Goal: Task Accomplishment & Management: Manage account settings

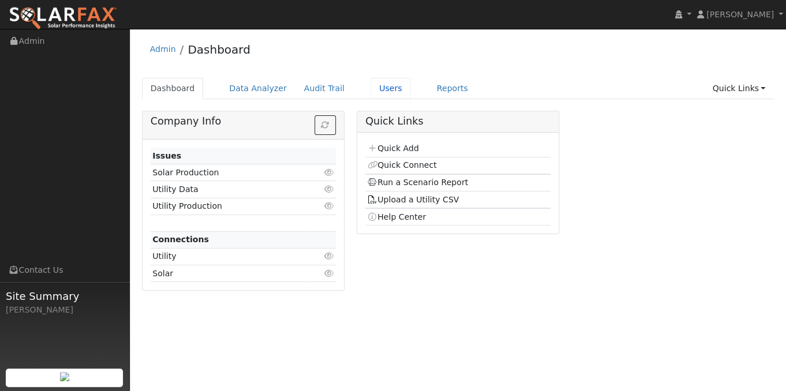
click at [371, 90] on link "Users" at bounding box center [391, 88] width 40 height 21
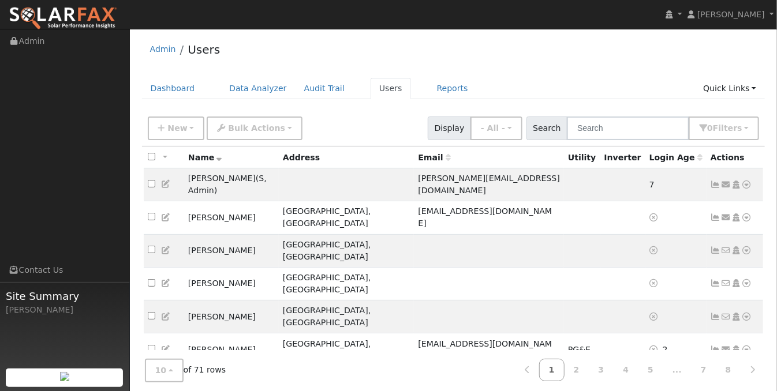
click at [719, 279] on icon at bounding box center [716, 283] width 10 height 8
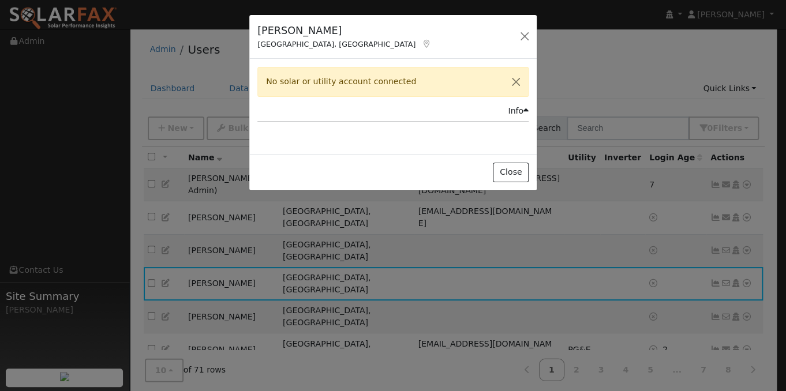
click at [718, 225] on div "Fikret Asena Pittsburg, CA Default Account Default Account 2323 Maho Bay Circle…" at bounding box center [393, 195] width 786 height 391
click at [716, 223] on div "Fikret Asena Pittsburg, CA Default Account Default Account 2323 Maho Bay Circle…" at bounding box center [393, 195] width 786 height 391
click at [504, 169] on button "Close" at bounding box center [510, 173] width 35 height 20
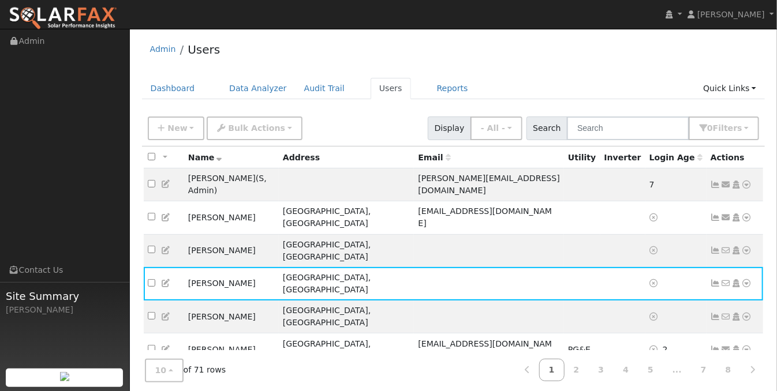
click at [201, 234] on td "[PERSON_NAME]" at bounding box center [231, 250] width 95 height 33
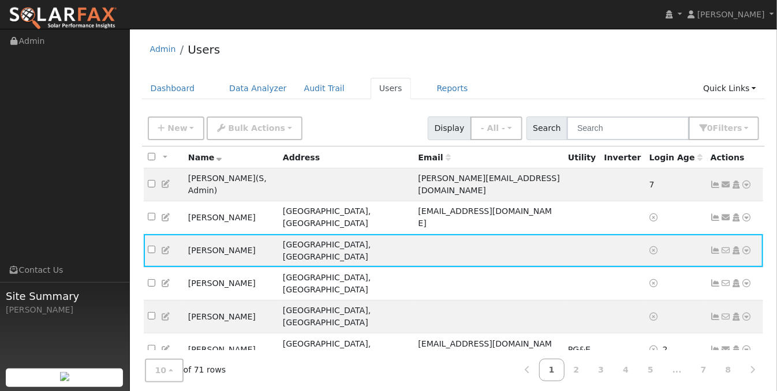
click at [747, 246] on icon at bounding box center [747, 250] width 10 height 8
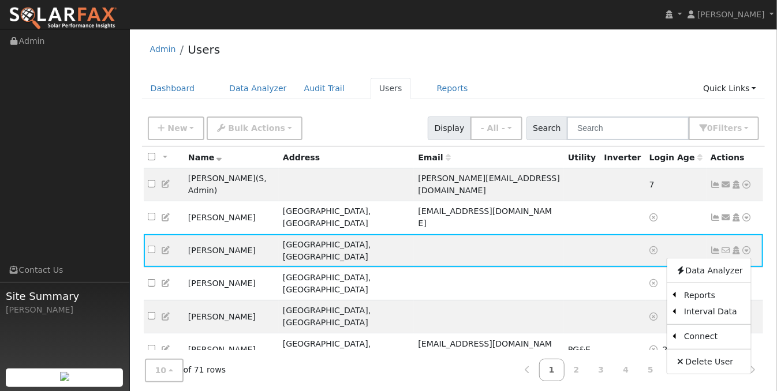
click at [0, 0] on link "Utility" at bounding box center [0, 0] width 0 height 0
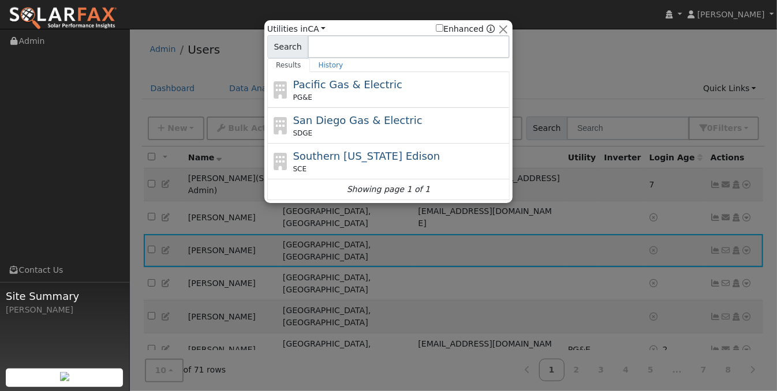
click at [396, 83] on div "Pacific Gas & Electric PG&E" at bounding box center [400, 90] width 214 height 26
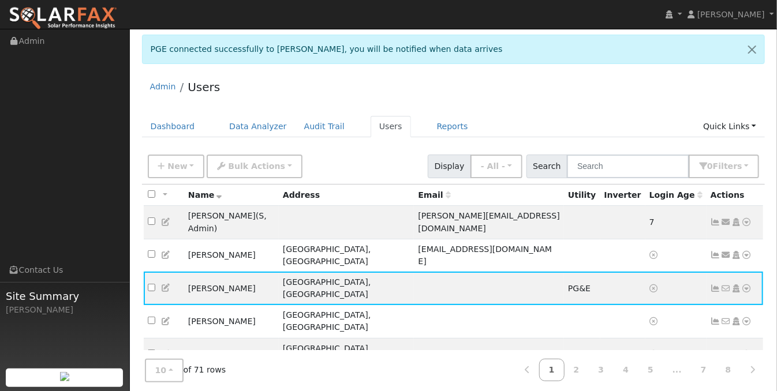
click at [717, 285] on icon at bounding box center [716, 289] width 10 height 8
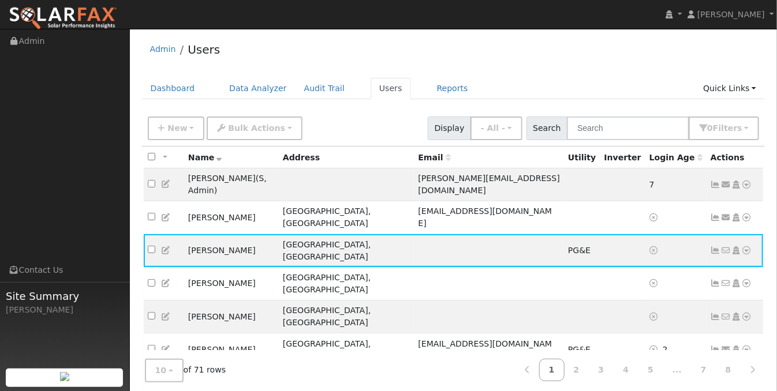
click at [716, 214] on icon at bounding box center [716, 218] width 10 height 8
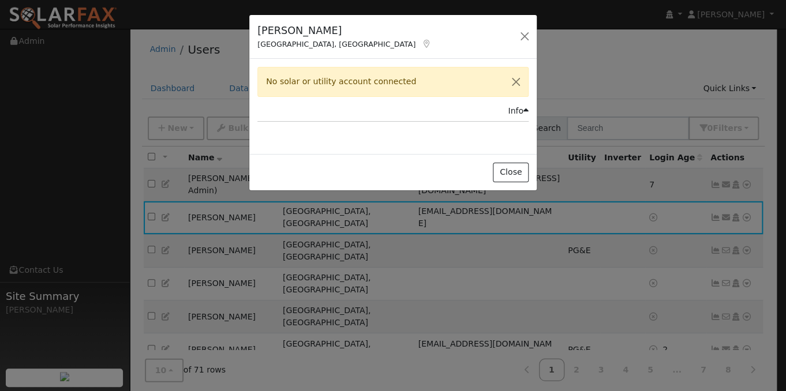
click at [715, 229] on div "Scott Anderson Grass Valley, CA Default Account Default Account 21585 Salt Cree…" at bounding box center [393, 195] width 786 height 391
click at [715, 222] on div "Scott Anderson Grass Valley, CA Default Account Default Account 21585 Salt Cree…" at bounding box center [393, 195] width 786 height 391
click at [507, 178] on button "Close" at bounding box center [510, 173] width 35 height 20
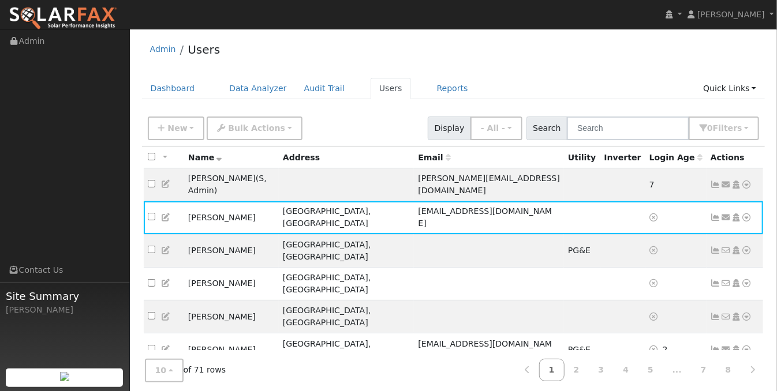
click at [716, 246] on icon at bounding box center [716, 250] width 10 height 8
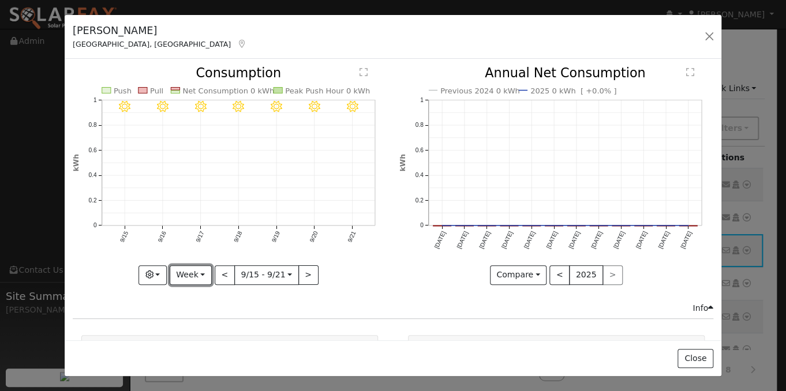
click at [189, 271] on button "Week" at bounding box center [191, 276] width 42 height 20
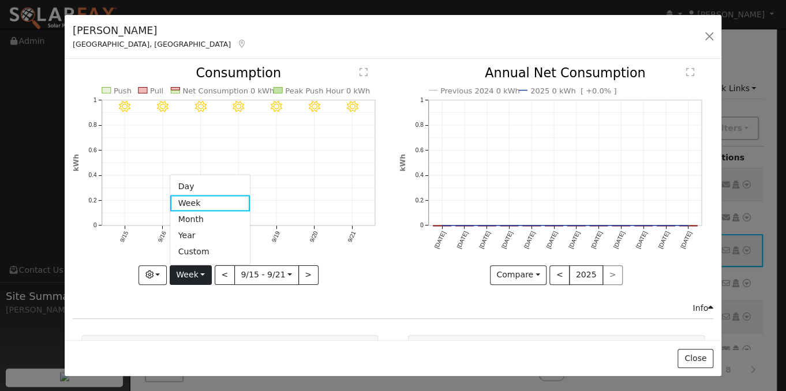
click at [207, 212] on link "Month" at bounding box center [210, 220] width 80 height 16
type input "2025-08-01"
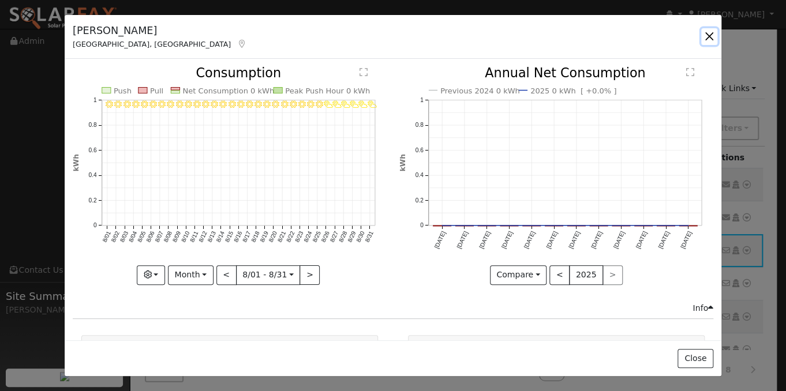
click at [710, 36] on button "button" at bounding box center [709, 36] width 16 height 16
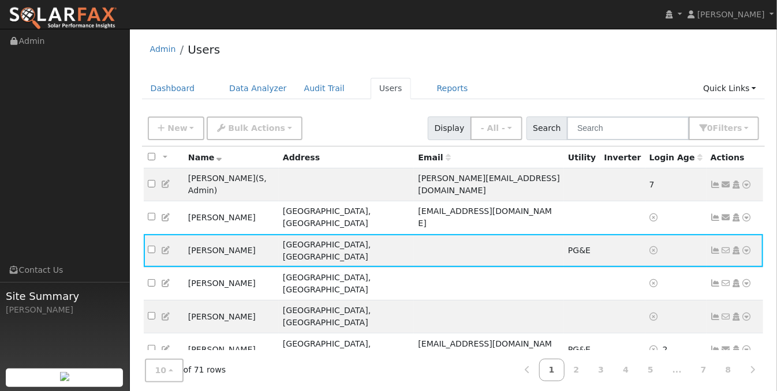
click at [711, 246] on icon at bounding box center [716, 250] width 10 height 8
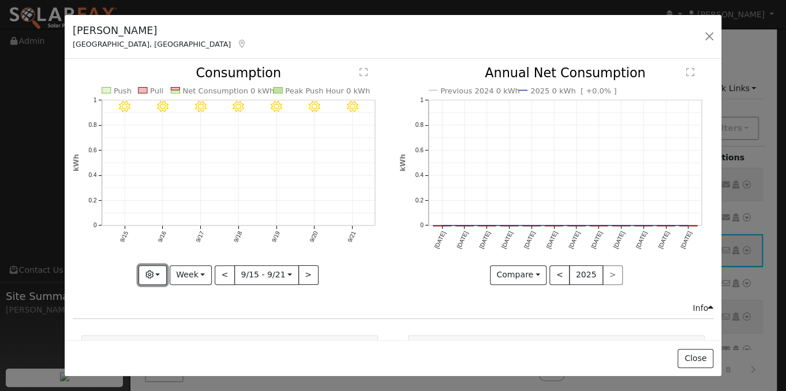
click at [162, 272] on button "button" at bounding box center [153, 276] width 28 height 20
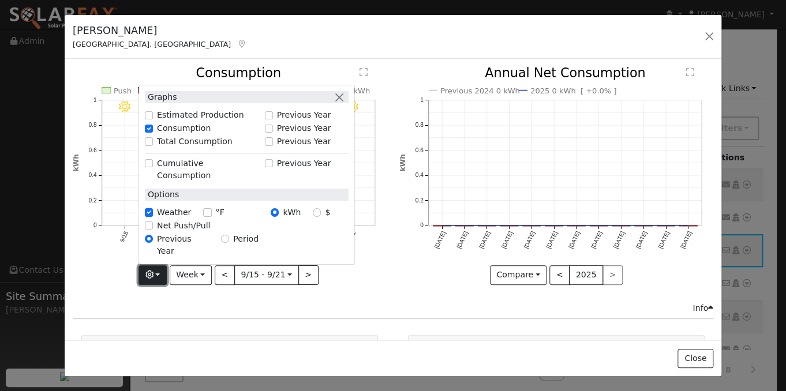
click at [162, 272] on button "button" at bounding box center [153, 276] width 28 height 20
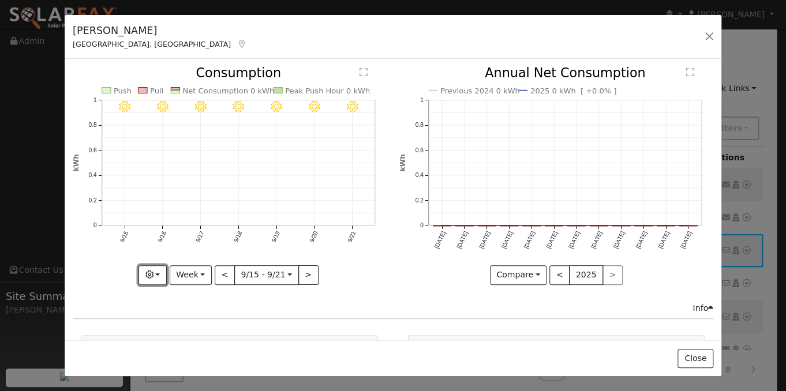
click at [162, 272] on button "button" at bounding box center [153, 276] width 28 height 20
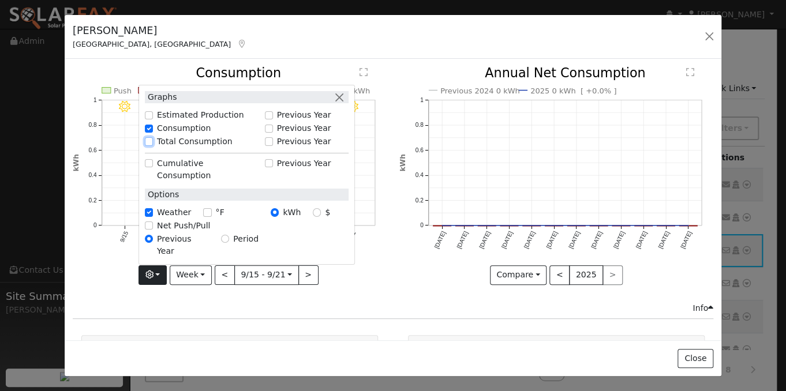
click at [153, 145] on input "Total Consumption" at bounding box center [149, 141] width 8 height 8
checkbox input "true"
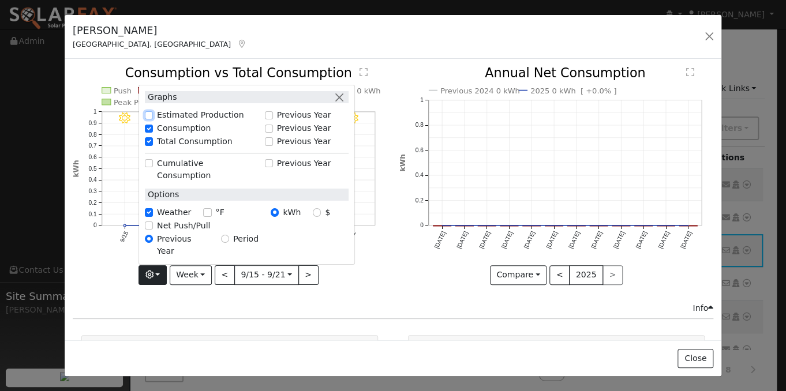
click at [151, 119] on input "Estimated Production" at bounding box center [149, 115] width 8 height 8
checkbox input "true"
click at [125, 141] on line at bounding box center [125, 169] width 0 height 114
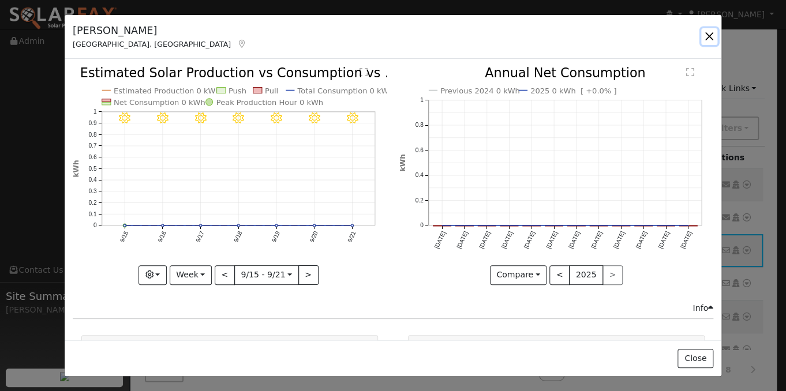
click at [711, 33] on button "button" at bounding box center [709, 36] width 16 height 16
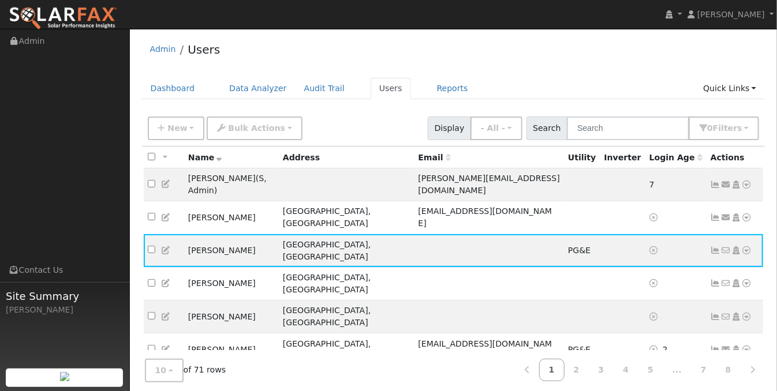
click at [718, 214] on icon at bounding box center [716, 218] width 10 height 8
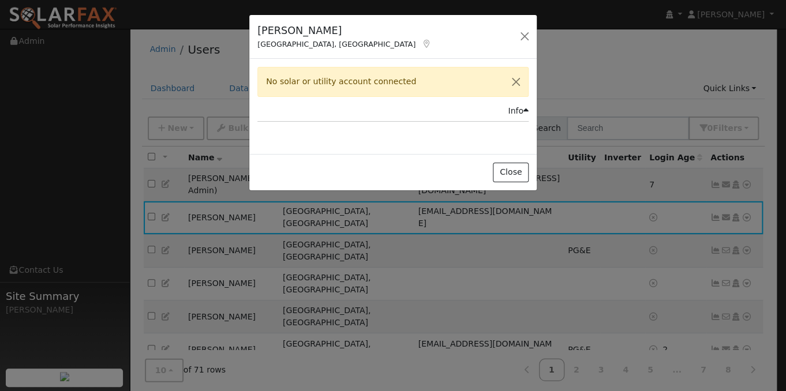
click at [511, 111] on div "Info" at bounding box center [518, 111] width 21 height 12
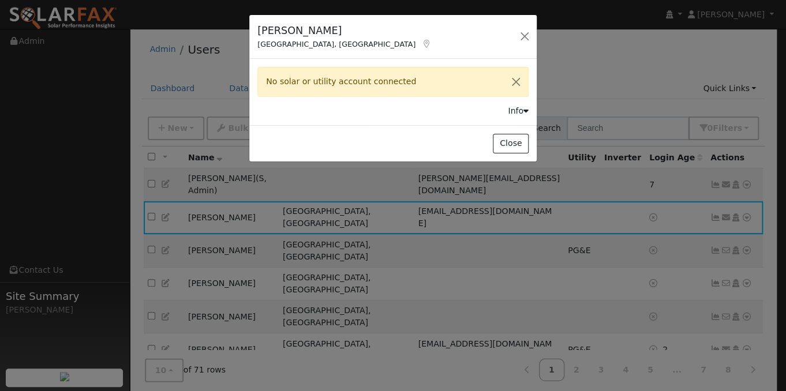
click at [511, 111] on div "Info" at bounding box center [518, 111] width 21 height 12
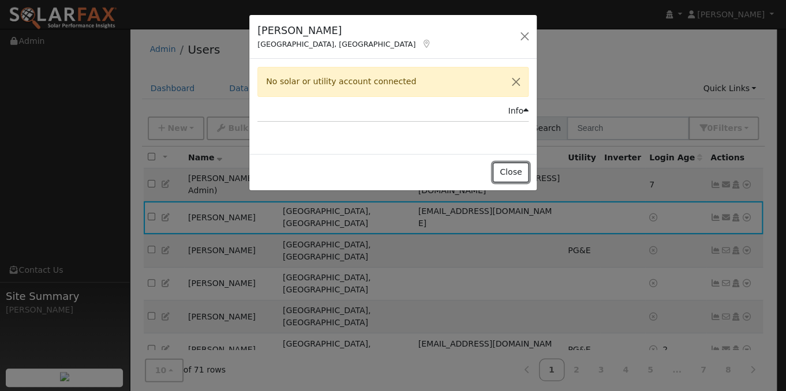
click at [513, 171] on button "Close" at bounding box center [510, 173] width 35 height 20
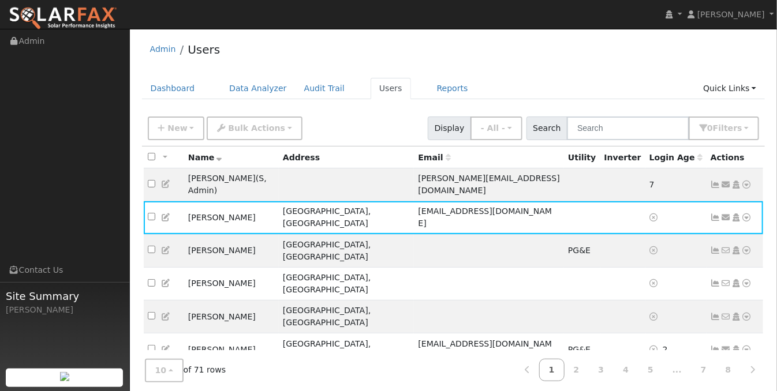
click at [747, 214] on icon at bounding box center [747, 218] width 10 height 8
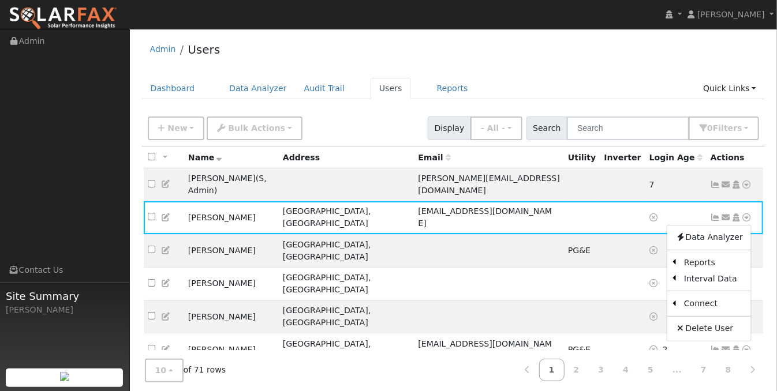
click at [0, 0] on link "Utility" at bounding box center [0, 0] width 0 height 0
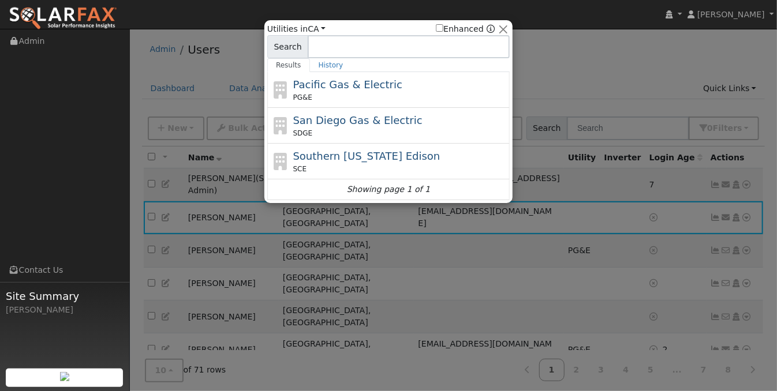
click at [334, 83] on span "Pacific Gas & Electric" at bounding box center [347, 84] width 109 height 12
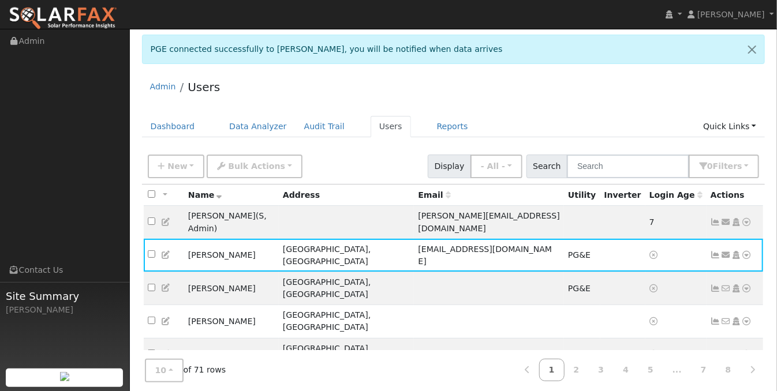
click at [713, 251] on icon at bounding box center [716, 255] width 10 height 8
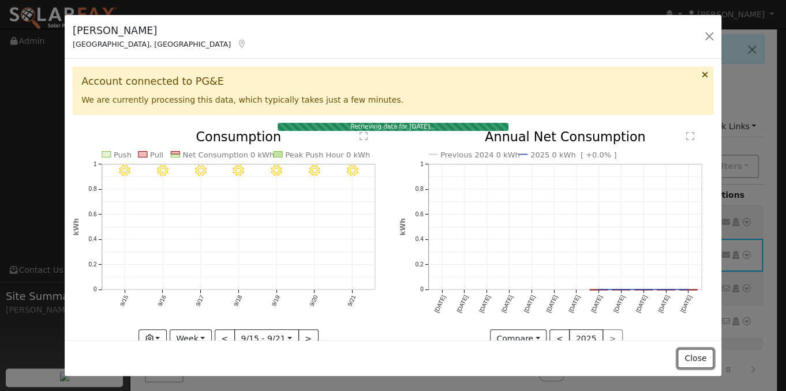
click at [689, 357] on button "Close" at bounding box center [695, 359] width 35 height 20
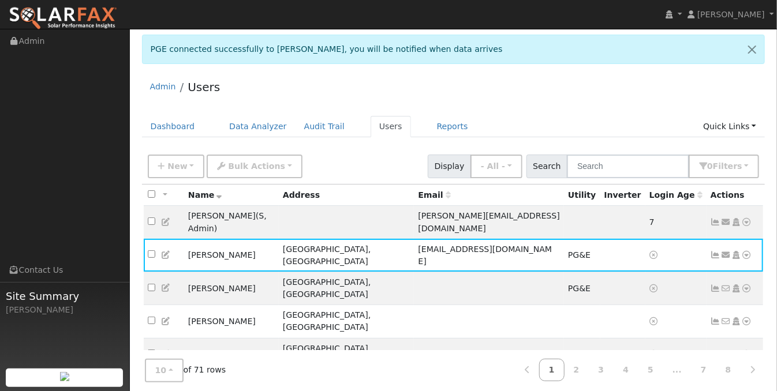
click at [714, 285] on icon at bounding box center [716, 289] width 10 height 8
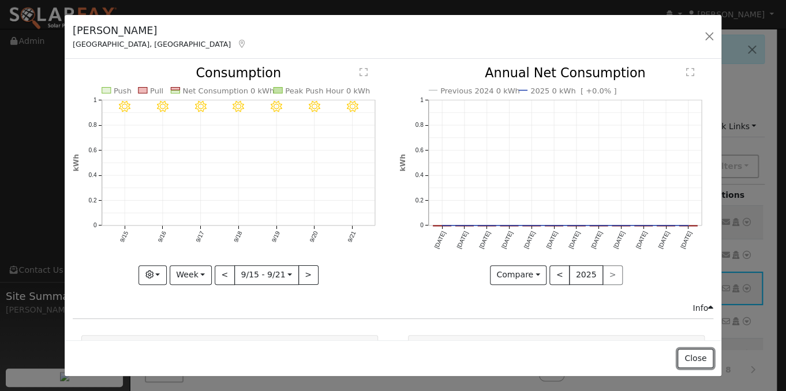
click at [701, 357] on button "Close" at bounding box center [695, 359] width 35 height 20
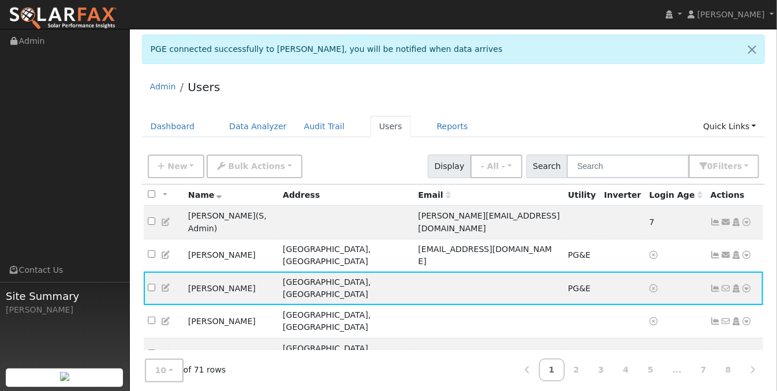
click at [715, 251] on link at bounding box center [716, 255] width 10 height 9
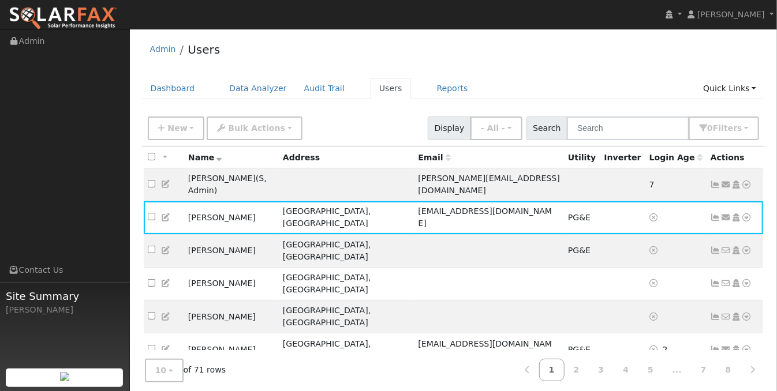
click at [721, 214] on icon at bounding box center [726, 218] width 10 height 8
click at [713, 214] on icon at bounding box center [716, 218] width 10 height 8
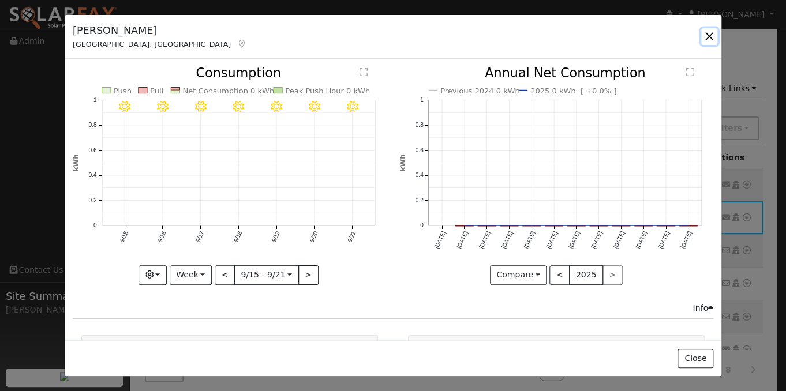
click at [709, 36] on button "button" at bounding box center [709, 36] width 16 height 16
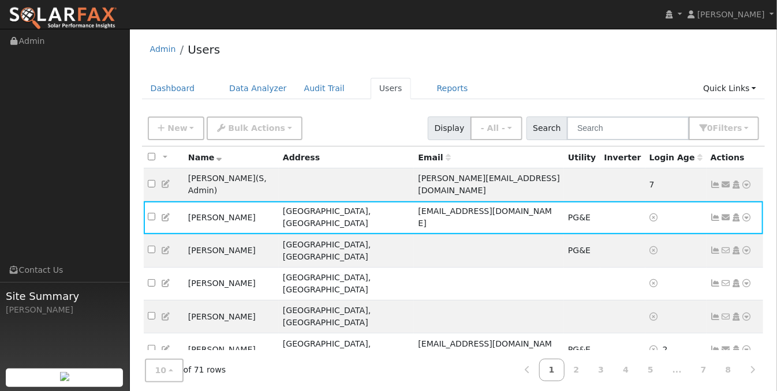
click at [727, 214] on icon at bounding box center [726, 218] width 10 height 8
click at [737, 214] on icon at bounding box center [736, 218] width 10 height 8
